Goal: Task Accomplishment & Management: Manage account settings

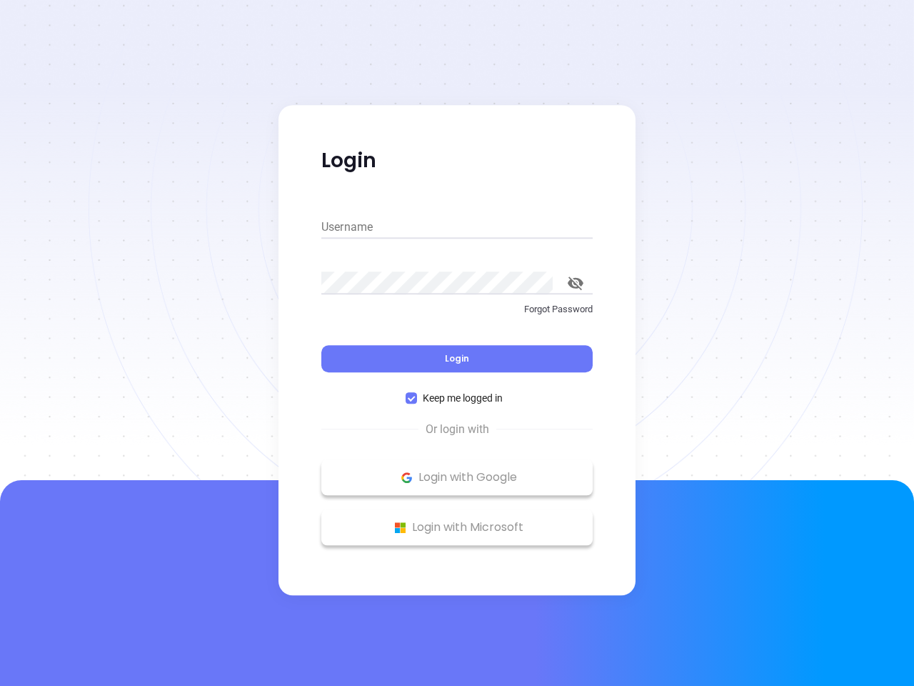
click at [457, 343] on div "Login" at bounding box center [456, 350] width 271 height 44
click at [457, 227] on input "Username" at bounding box center [456, 227] width 271 height 23
click at [576, 283] on icon "toggle password visibility" at bounding box center [576, 283] width 16 height 14
click at [457, 359] on span "Login" at bounding box center [457, 358] width 24 height 12
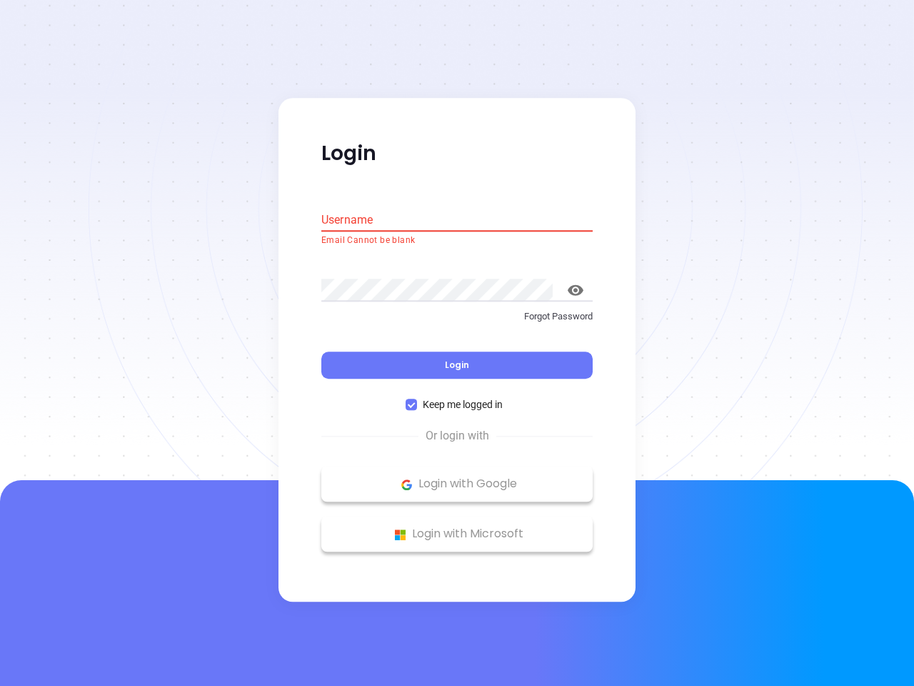
click at [457, 398] on span "Keep me logged in" at bounding box center [462, 405] width 91 height 16
click at [417, 399] on input "Keep me logged in" at bounding box center [411, 404] width 11 height 11
checkbox input "false"
click at [457, 477] on p "Login with Google" at bounding box center [457, 484] width 257 height 21
click at [457, 527] on p "Login with Microsoft" at bounding box center [457, 534] width 257 height 21
